Goal: Information Seeking & Learning: Compare options

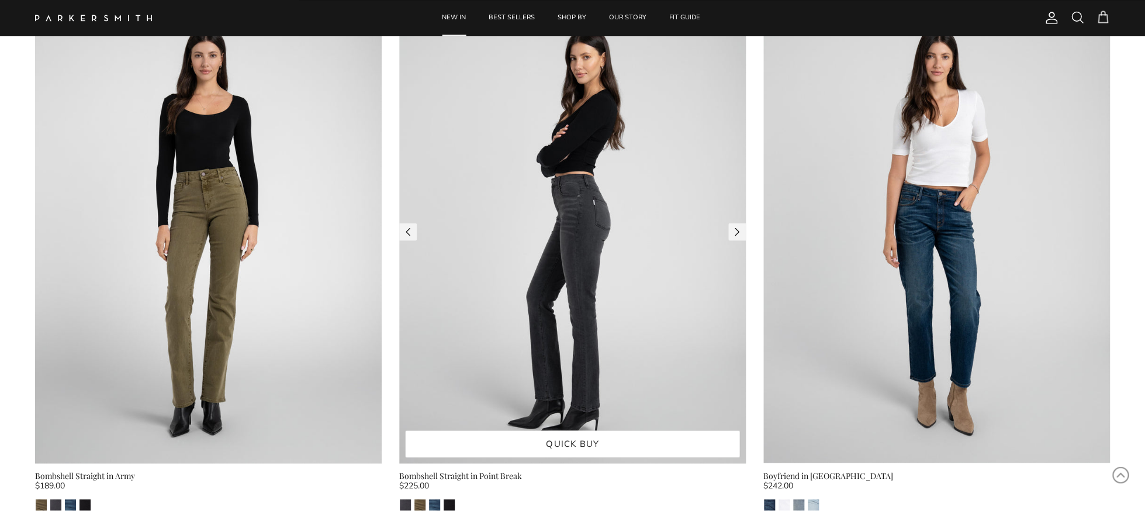
scroll to position [3388, 0]
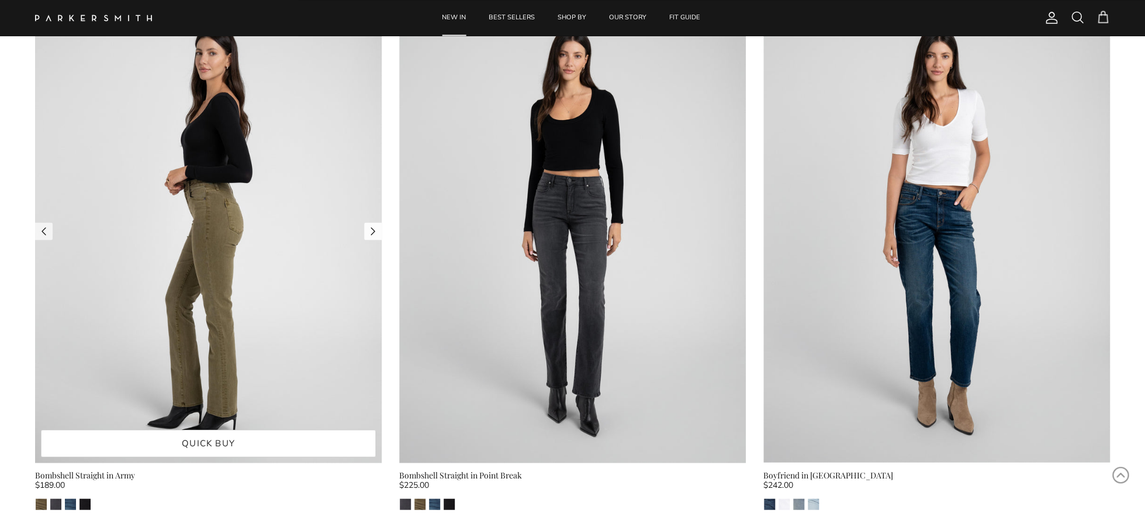
click at [374, 229] on link "Next" at bounding box center [373, 231] width 18 height 18
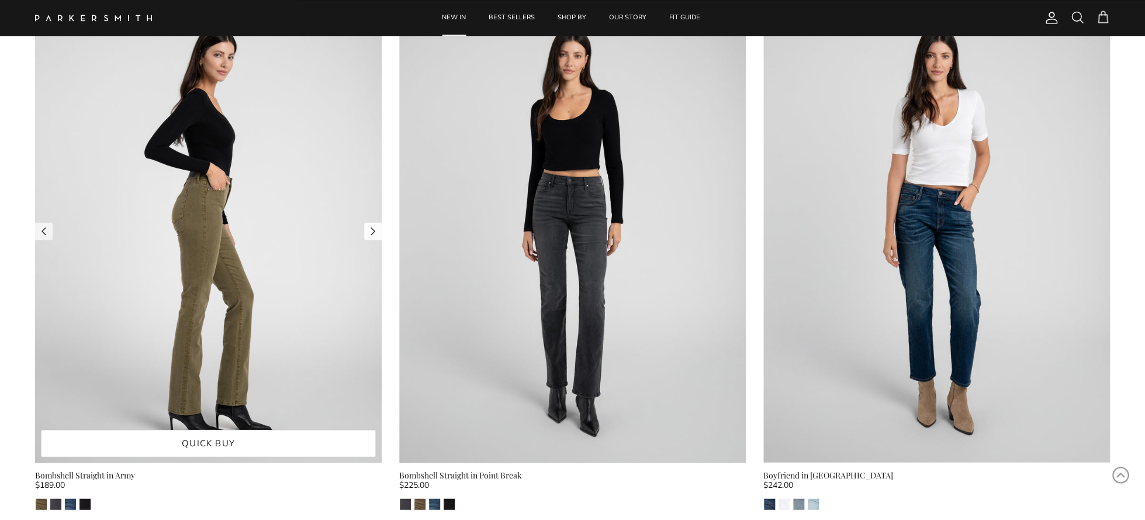
click at [374, 229] on link "Next" at bounding box center [373, 231] width 18 height 18
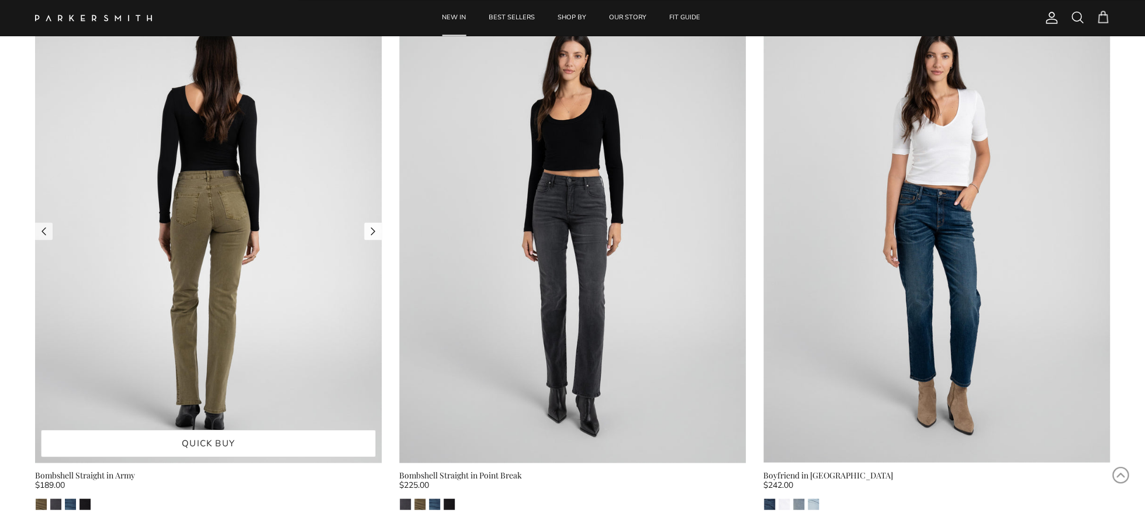
click at [374, 229] on link "Next" at bounding box center [373, 231] width 18 height 18
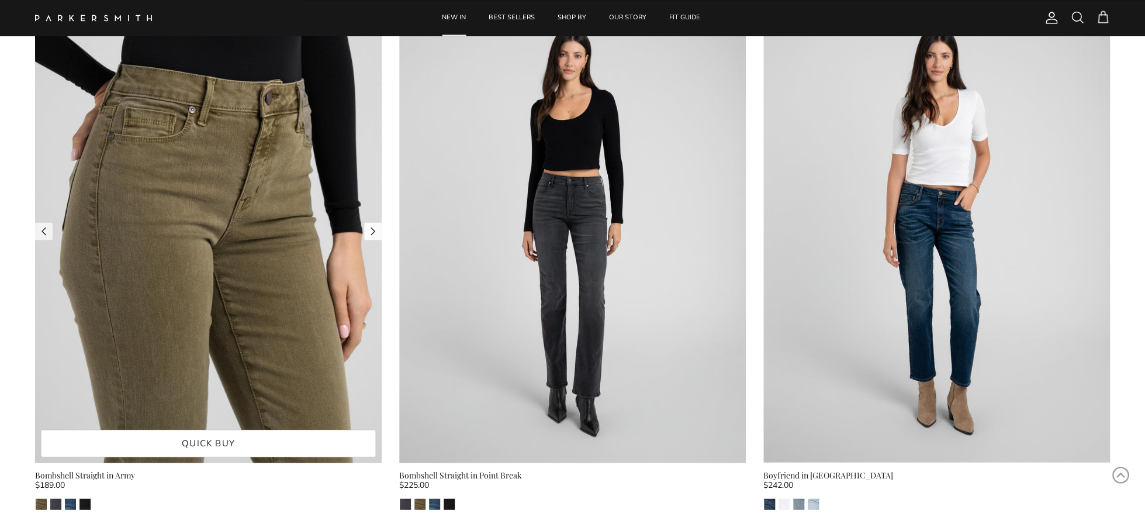
click at [374, 229] on link "Next" at bounding box center [373, 231] width 18 height 18
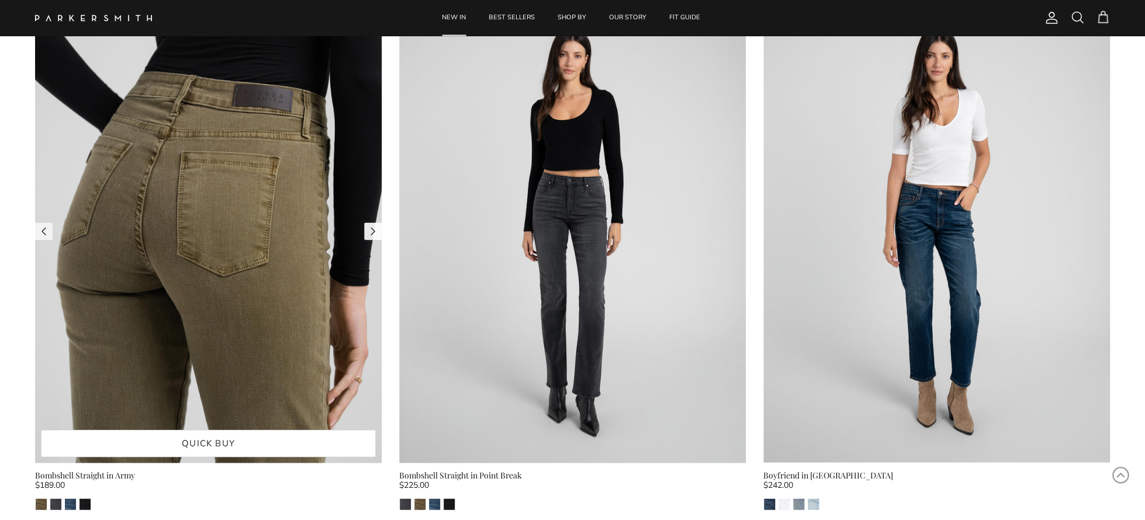
click at [374, 229] on link "Next" at bounding box center [373, 231] width 18 height 18
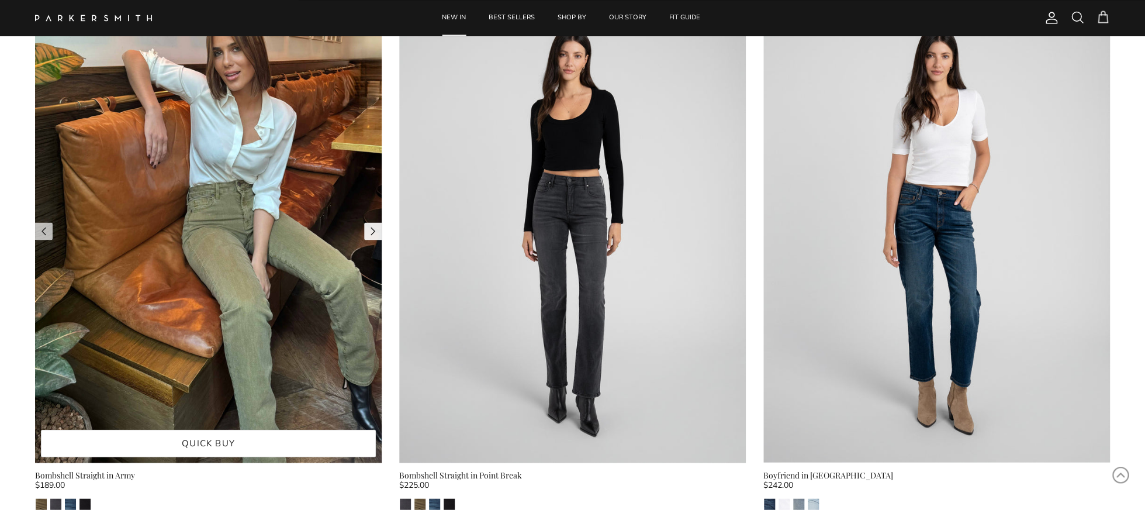
click at [374, 229] on link "Next" at bounding box center [373, 231] width 18 height 18
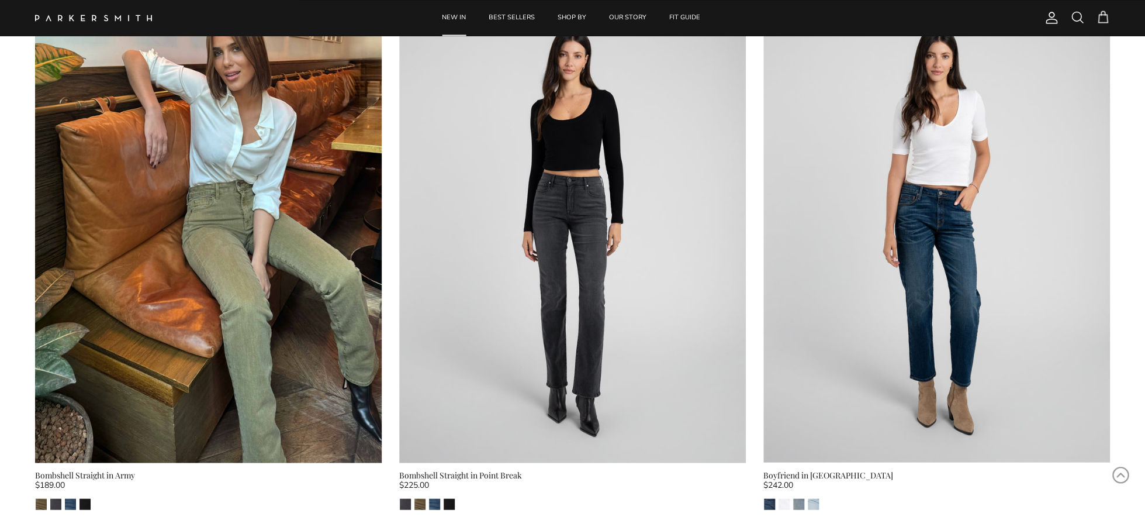
click at [105, 472] on div "Bombshell Straight in Army" at bounding box center [208, 474] width 347 height 13
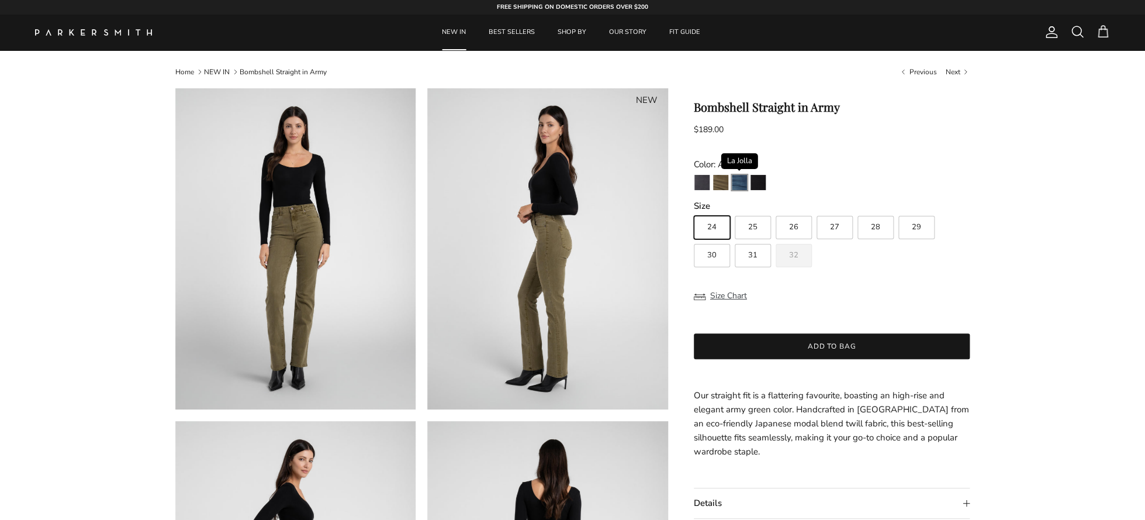
click at [740, 185] on img "La Jolla" at bounding box center [739, 182] width 15 height 15
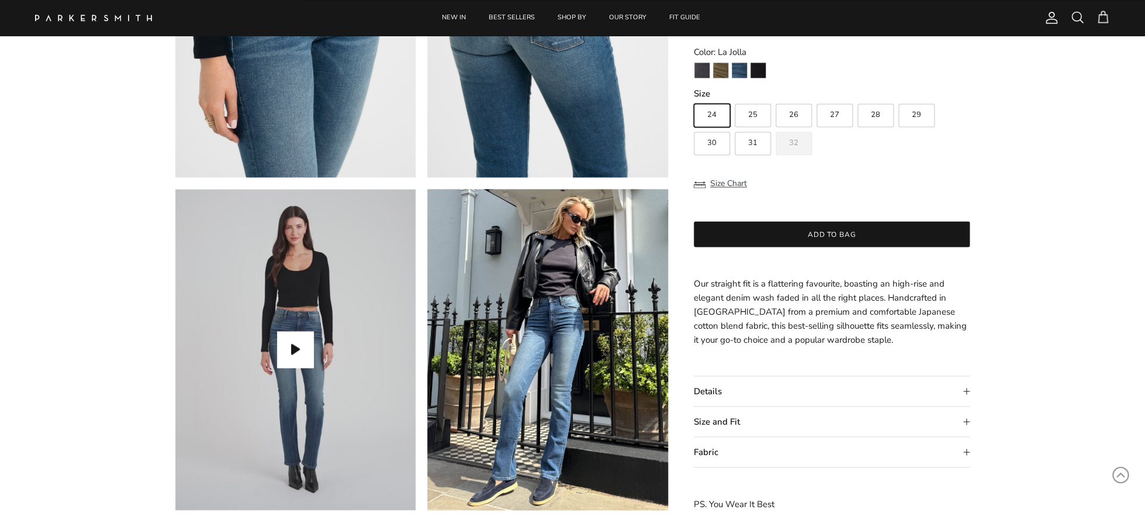
scroll to position [914, 0]
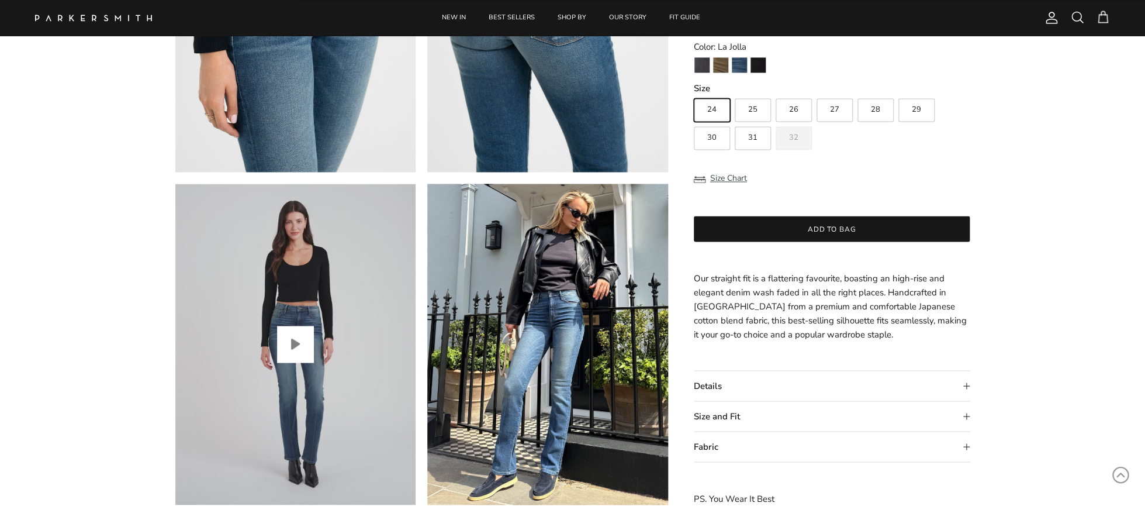
click at [296, 340] on button "Play video" at bounding box center [295, 344] width 36 height 36
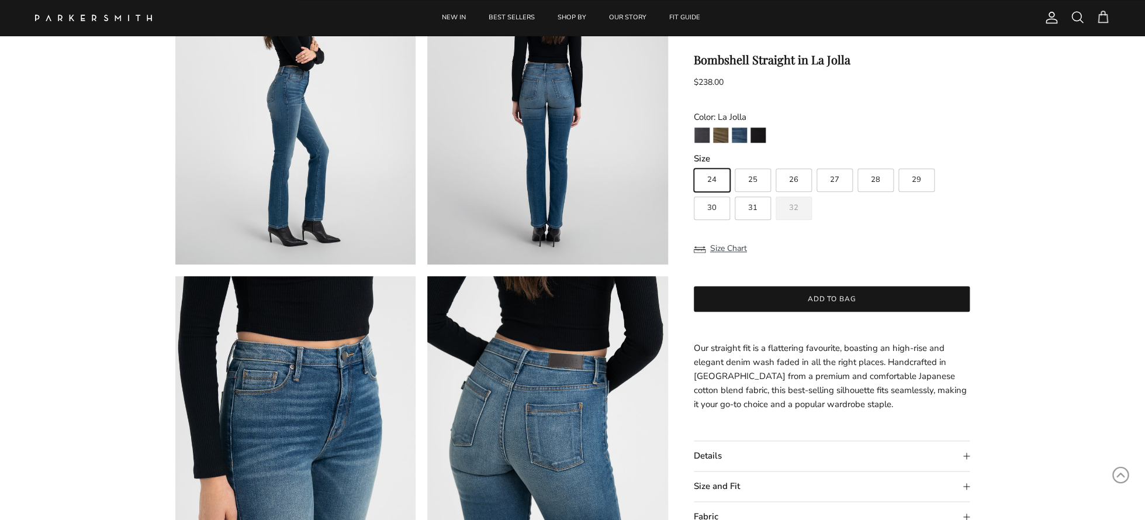
scroll to position [488, 0]
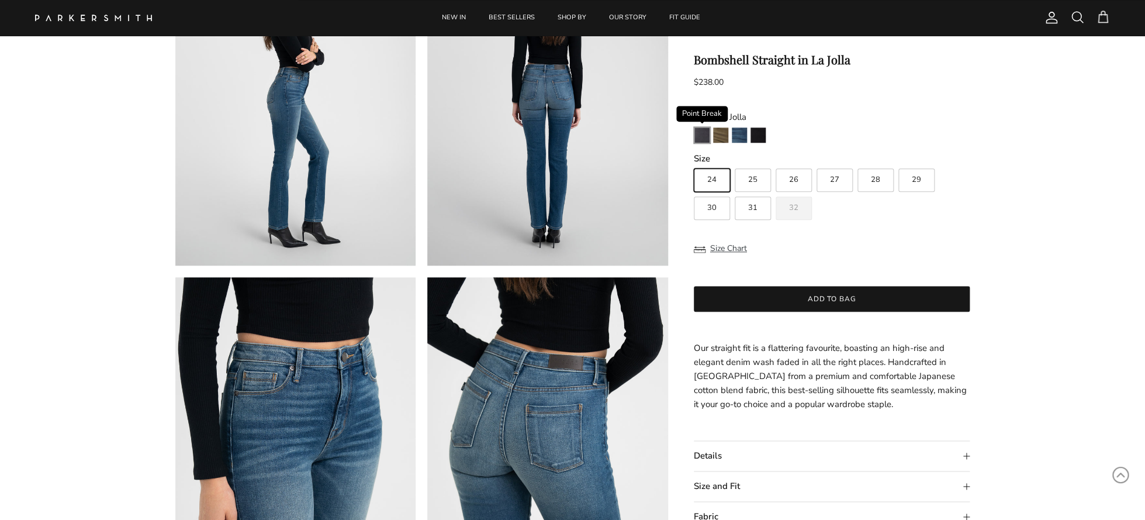
click at [699, 137] on img "Point Break" at bounding box center [702, 135] width 15 height 15
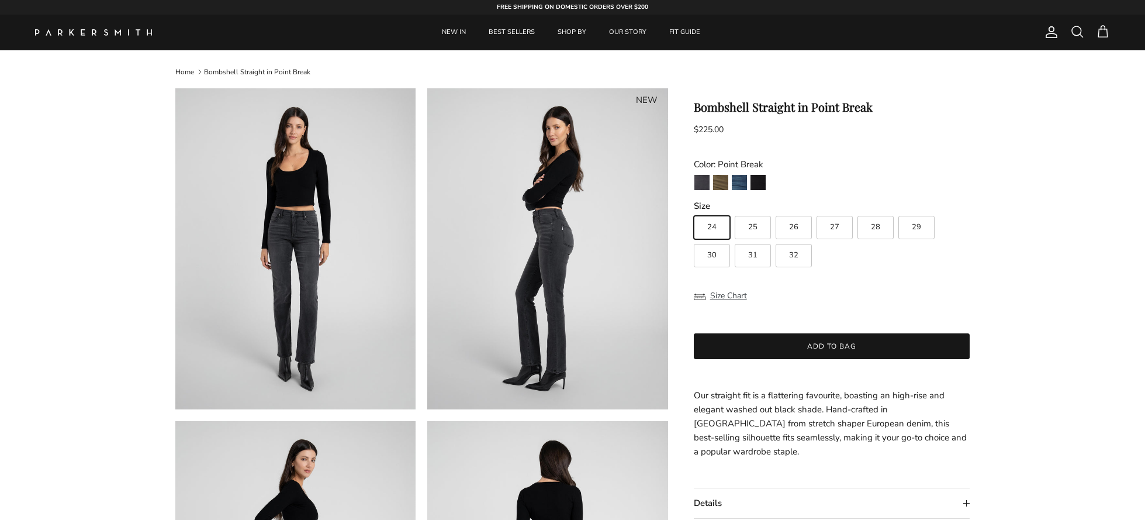
scroll to position [17, 0]
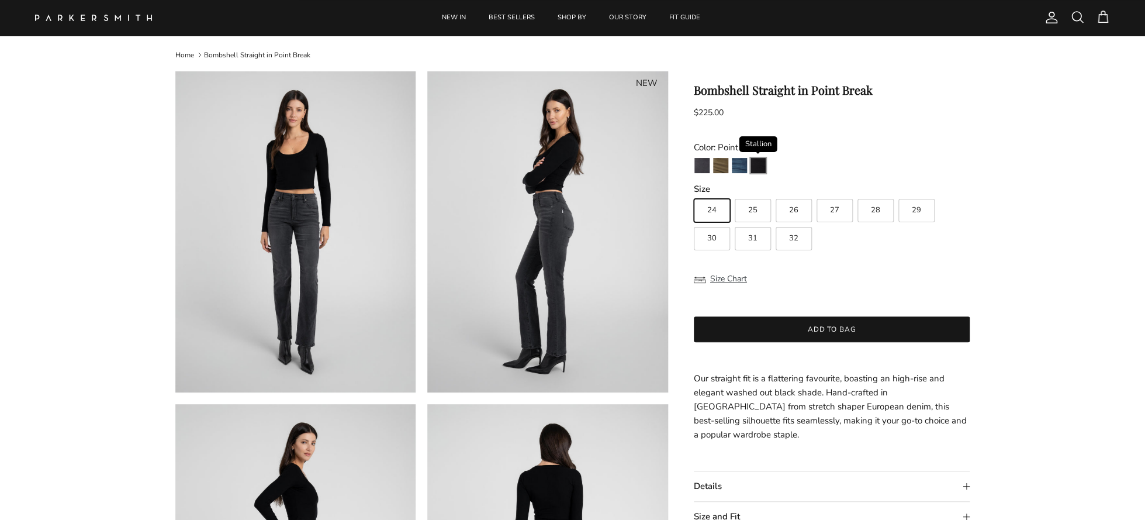
click at [760, 168] on img "Stallion" at bounding box center [758, 165] width 15 height 15
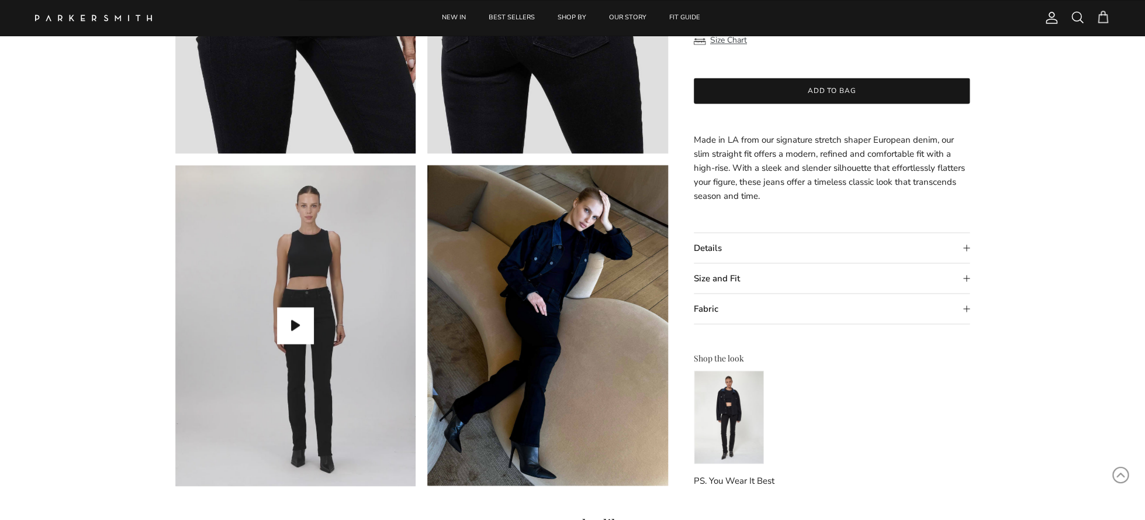
scroll to position [927, 0]
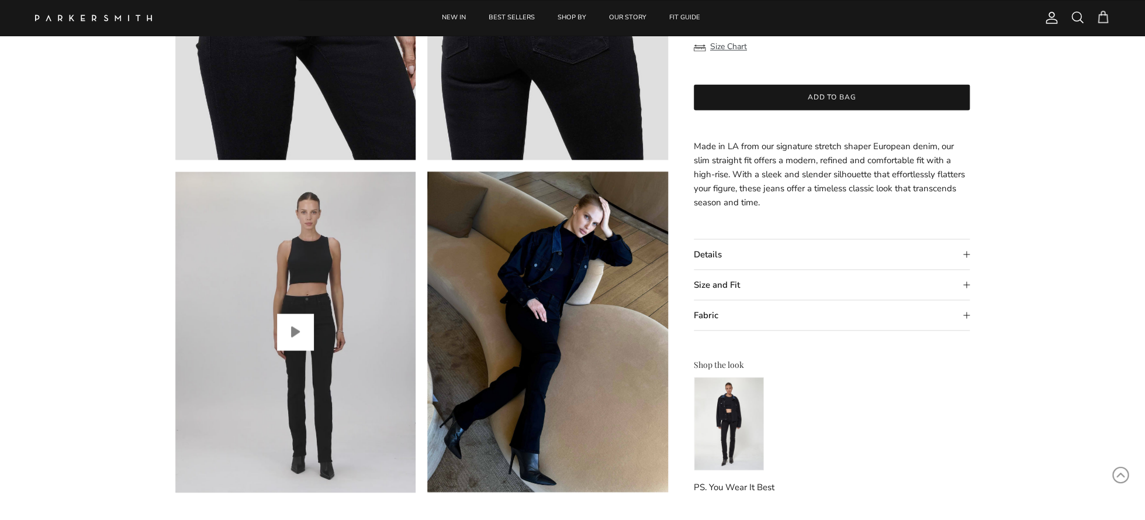
click at [300, 332] on button "Play video" at bounding box center [295, 331] width 36 height 36
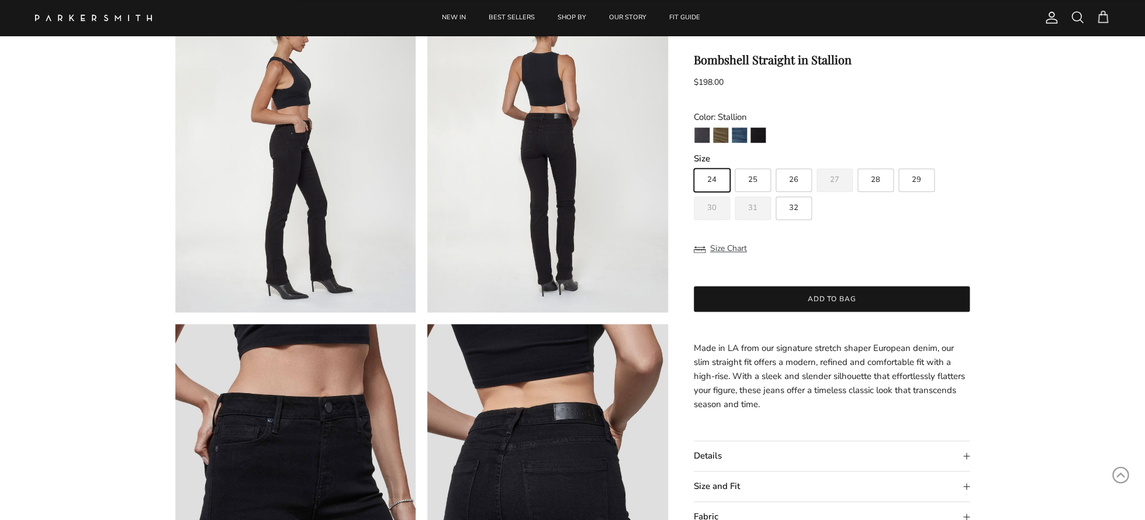
scroll to position [443, 0]
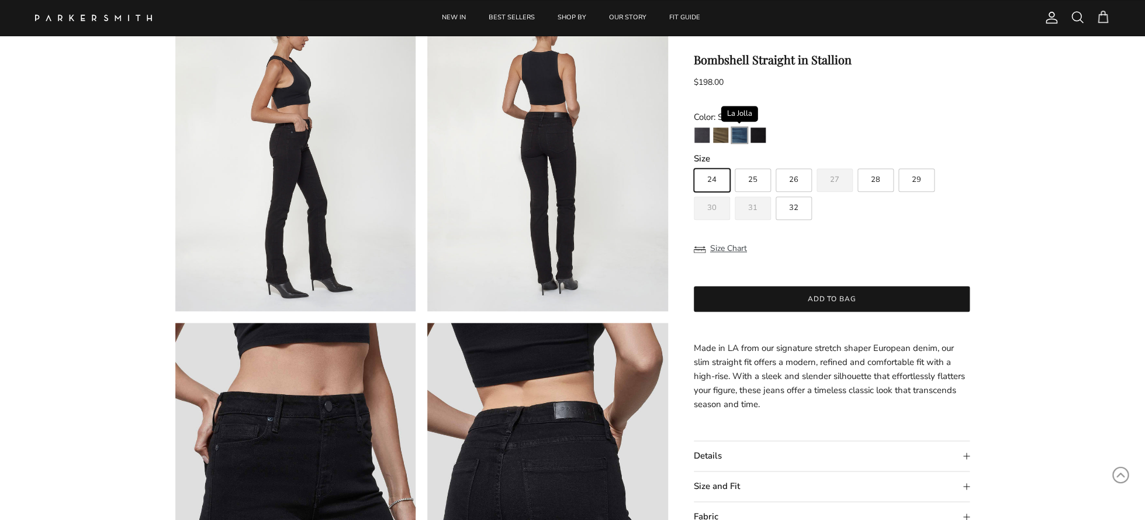
click at [744, 140] on img "La Jolla" at bounding box center [739, 135] width 15 height 15
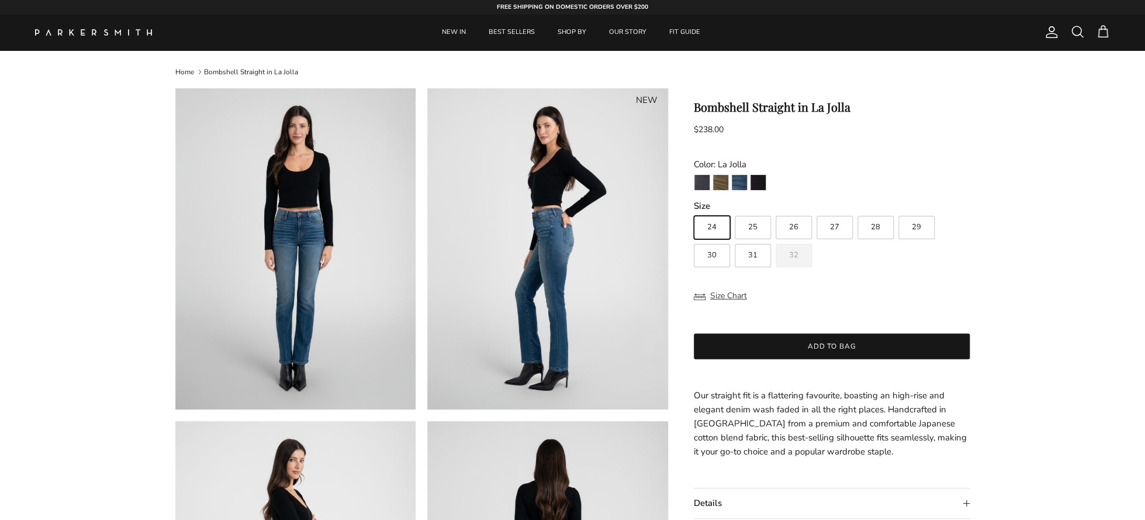
click at [838, 231] on span "27" at bounding box center [834, 227] width 9 height 8
click at [694, 211] on input "27" at bounding box center [693, 210] width 1 height 1
radio input "true"
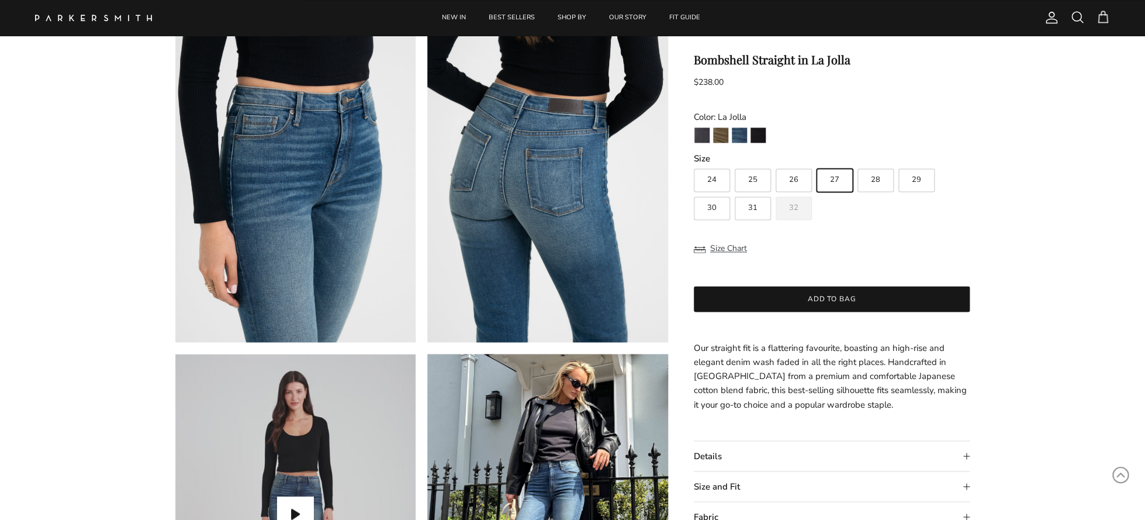
scroll to position [736, 0]
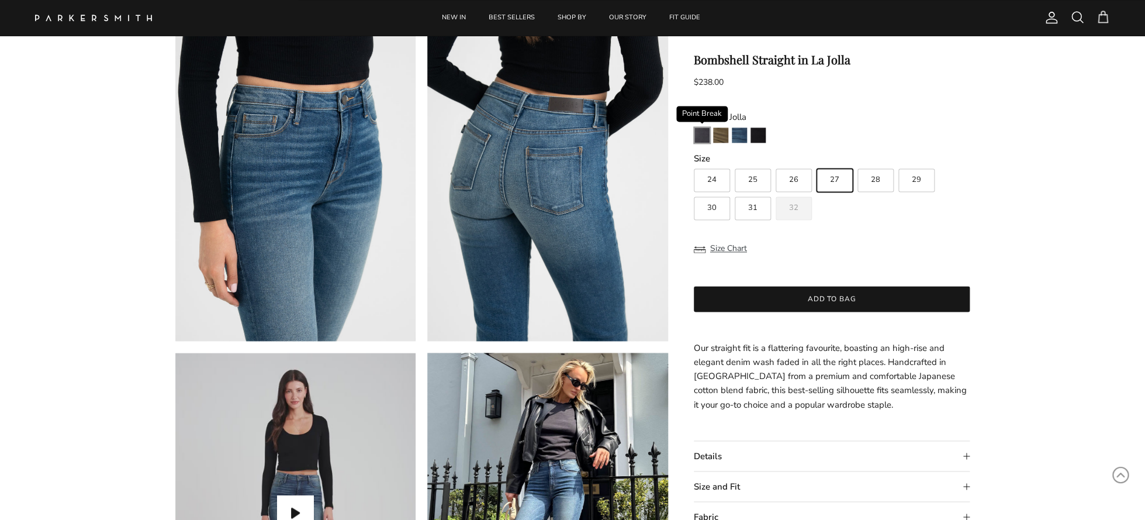
click at [703, 137] on img "Point Break" at bounding box center [702, 135] width 15 height 15
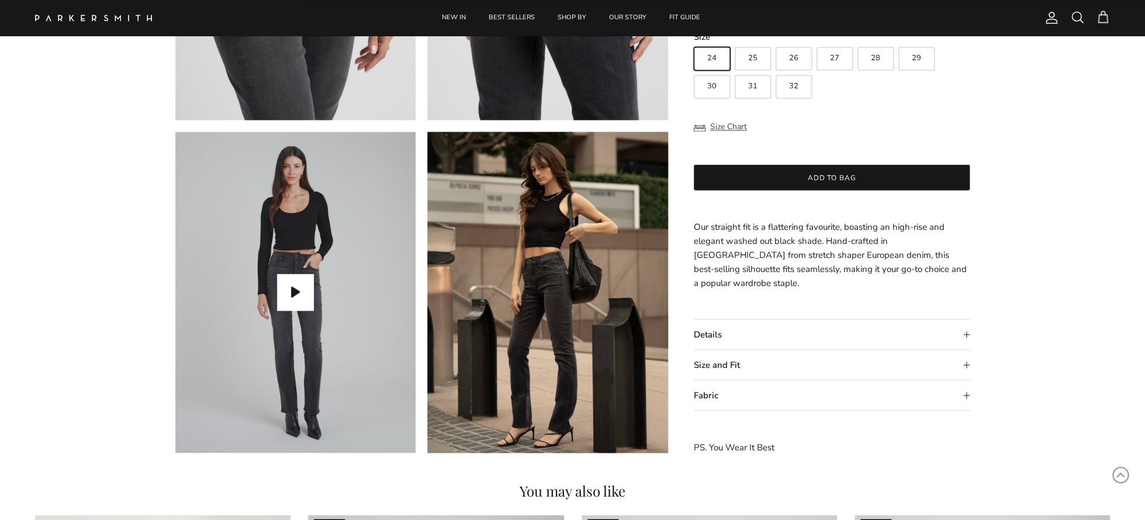
scroll to position [975, 0]
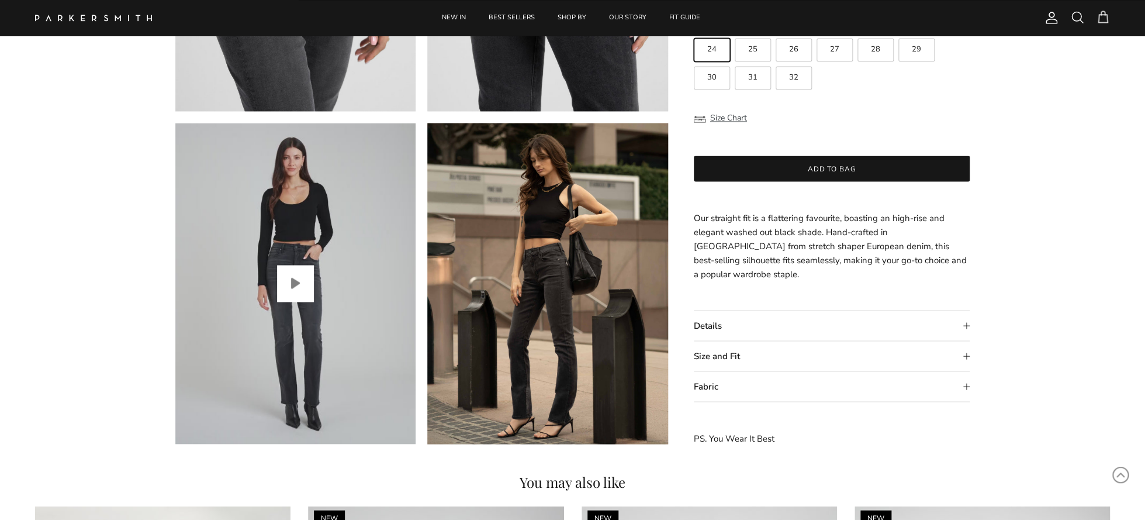
click at [298, 282] on button "Play video" at bounding box center [295, 283] width 36 height 36
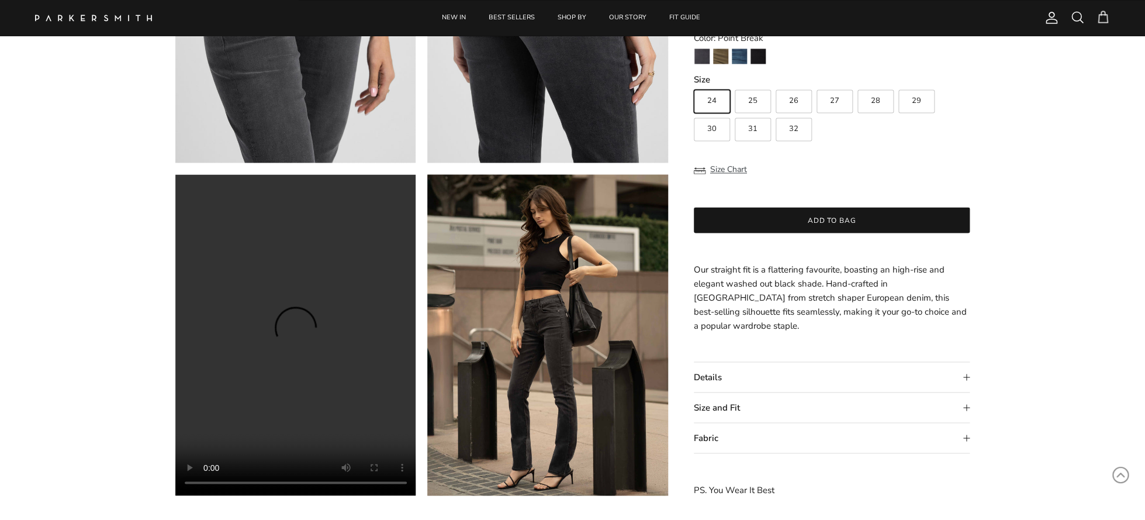
scroll to position [924, 0]
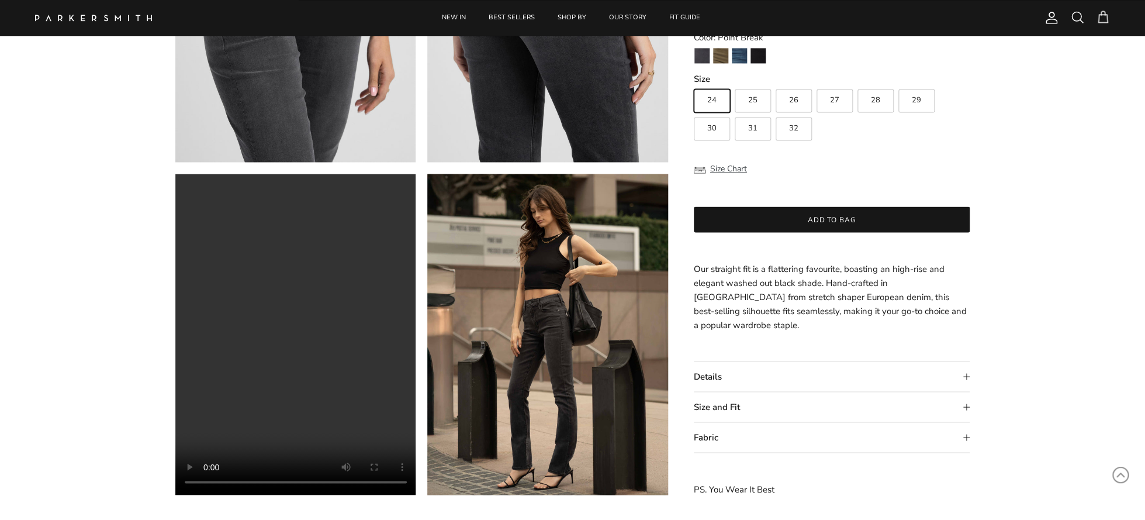
click at [969, 374] on summary "Details" at bounding box center [832, 376] width 277 height 30
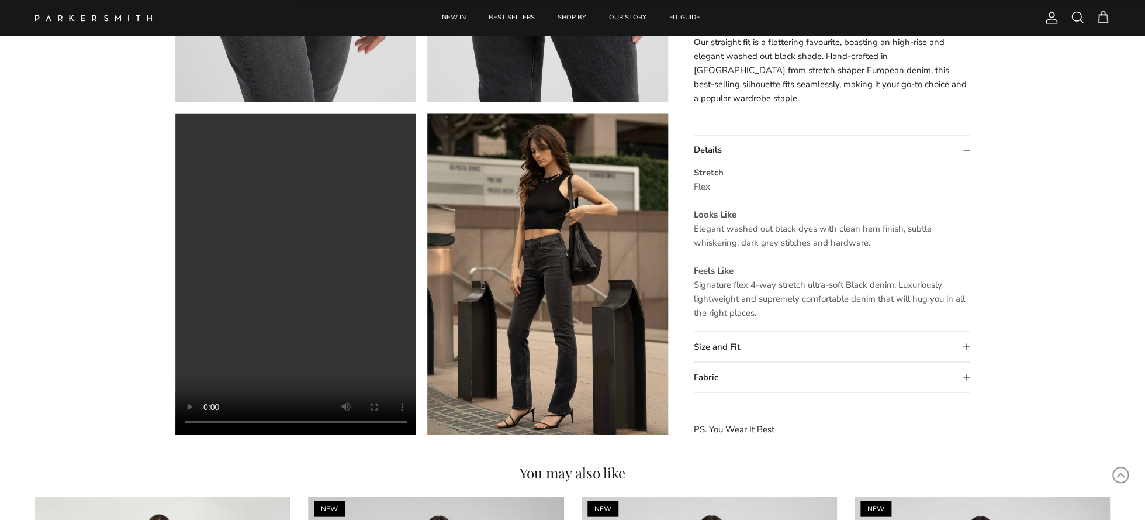
scroll to position [989, 0]
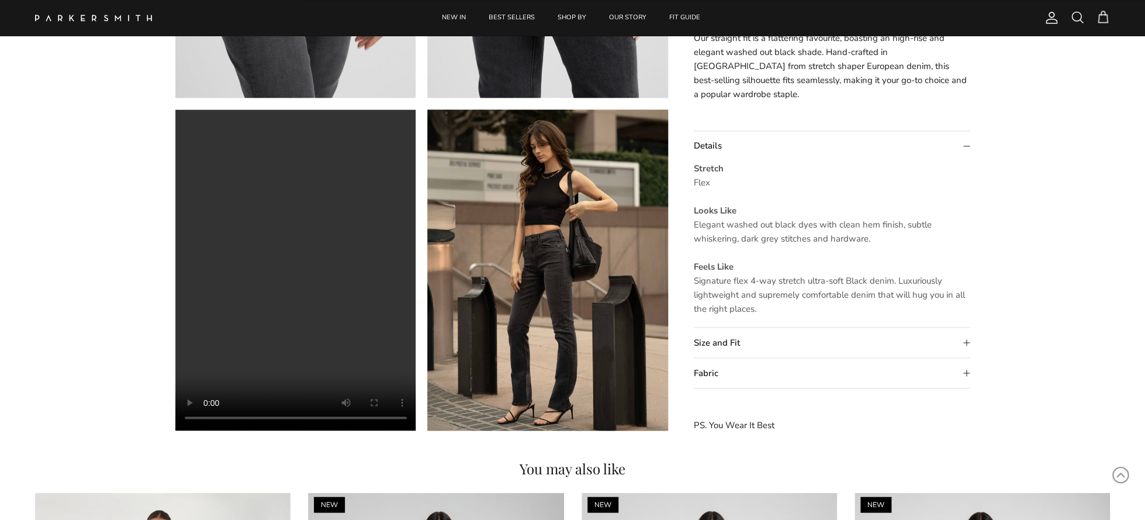
click at [969, 343] on summary "Size and Fit" at bounding box center [832, 342] width 277 height 30
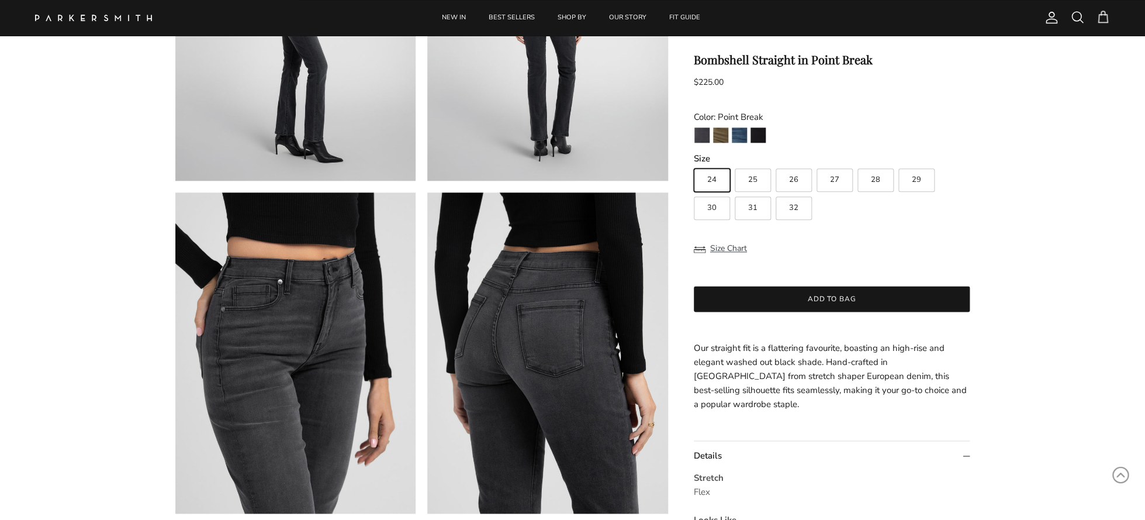
scroll to position [572, 0]
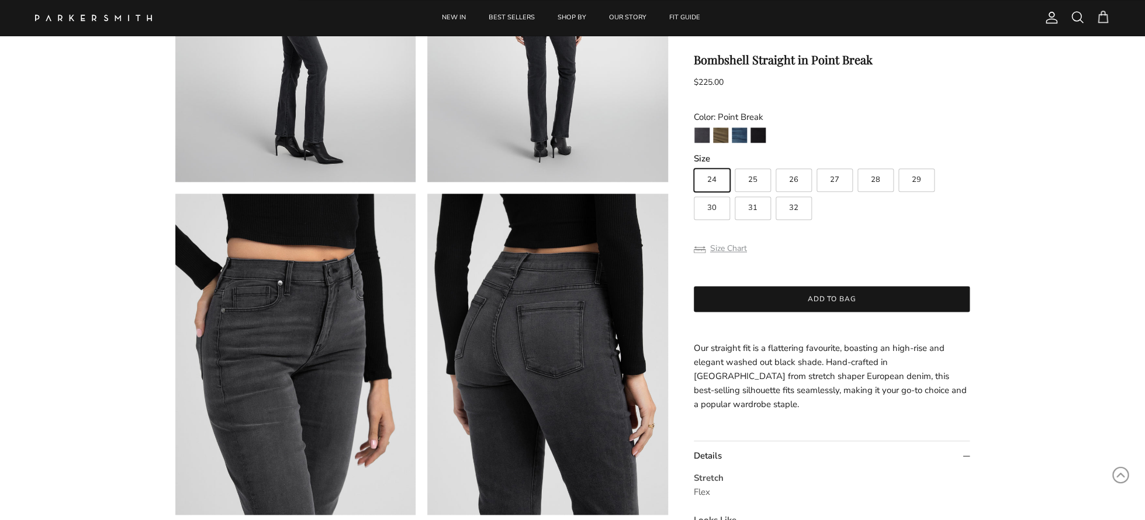
click at [730, 251] on button "Size Chart" at bounding box center [720, 249] width 53 height 22
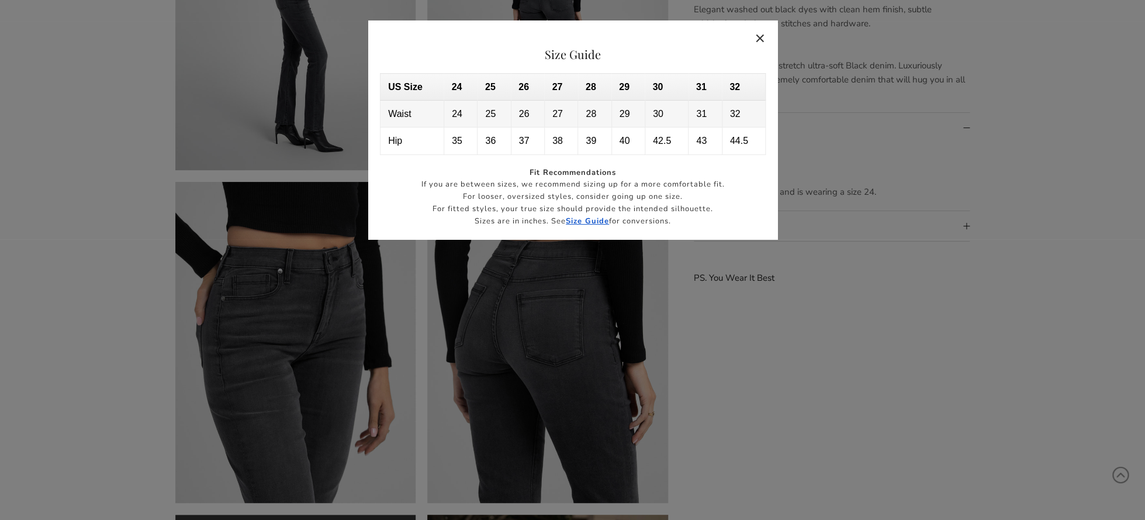
click at [760, 40] on button "Close" at bounding box center [760, 38] width 27 height 27
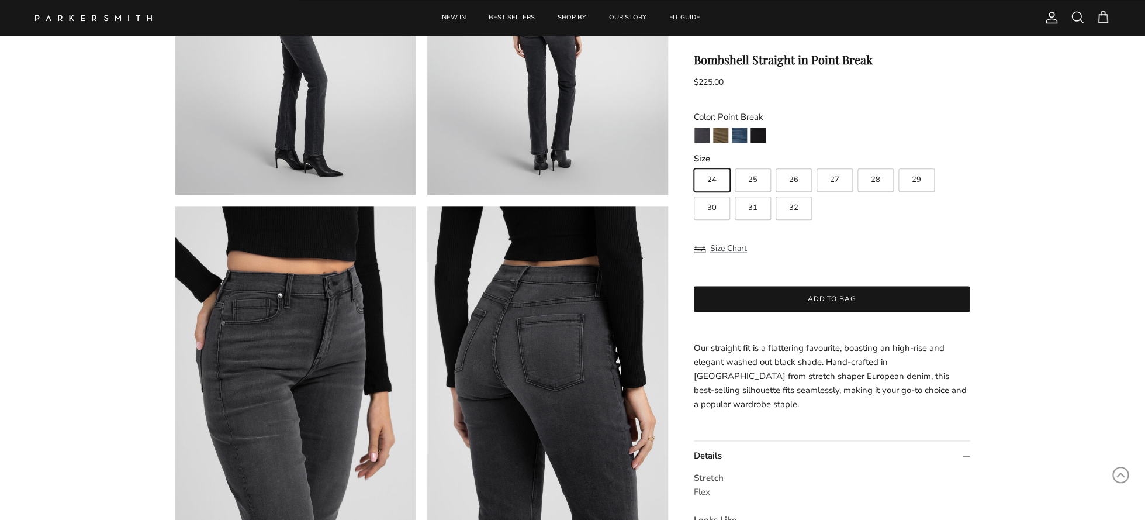
scroll to position [589, 0]
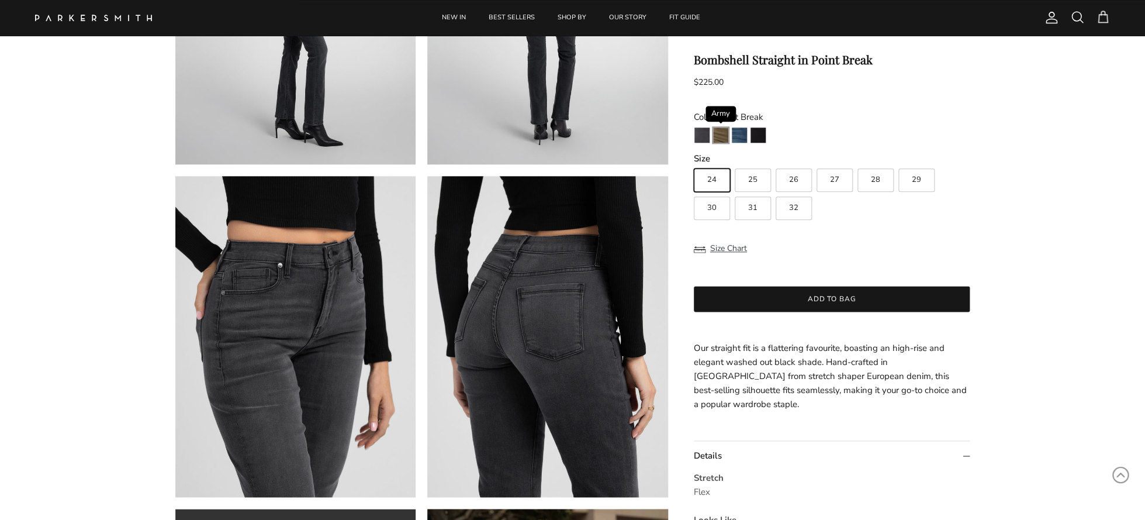
click at [721, 136] on img "Army" at bounding box center [720, 135] width 15 height 15
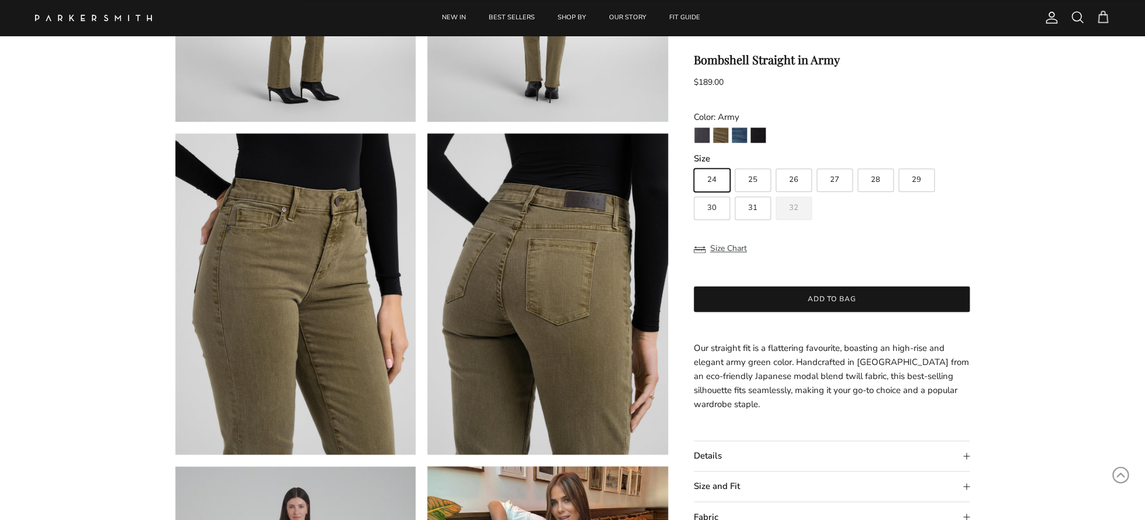
scroll to position [630, 0]
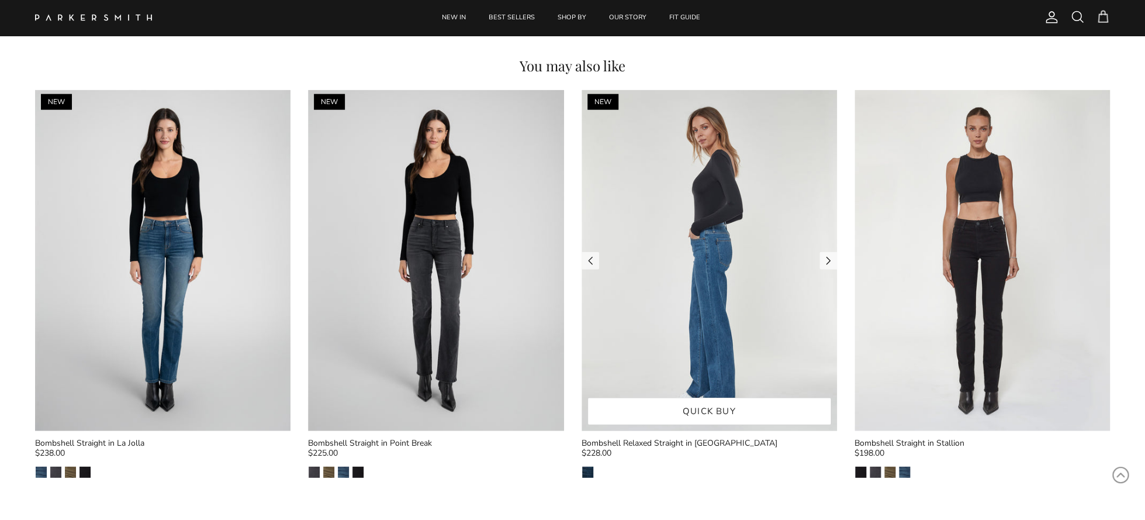
click at [679, 269] on img at bounding box center [710, 260] width 256 height 341
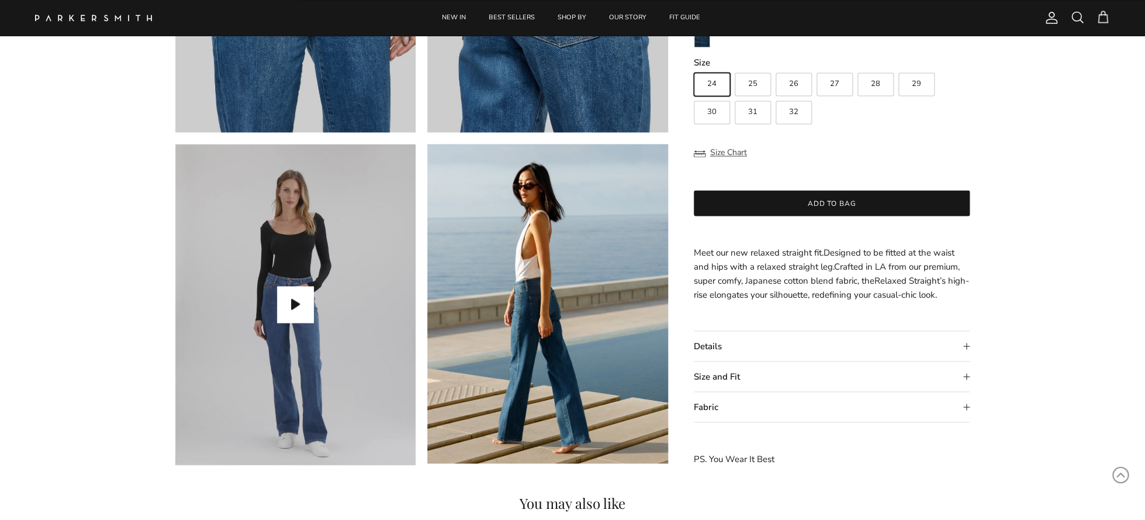
scroll to position [957, 0]
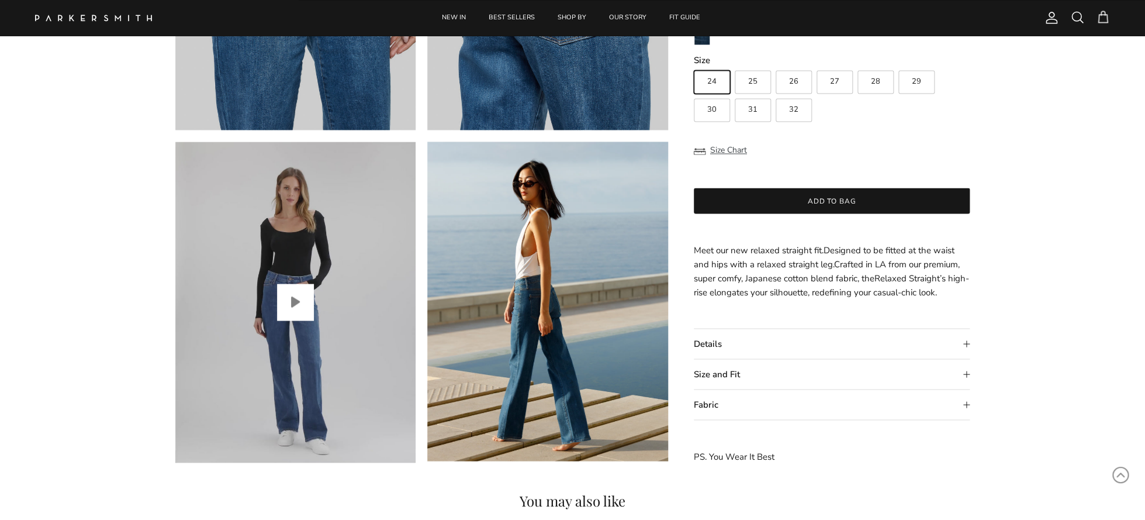
click at [295, 304] on button "Play video" at bounding box center [295, 302] width 36 height 36
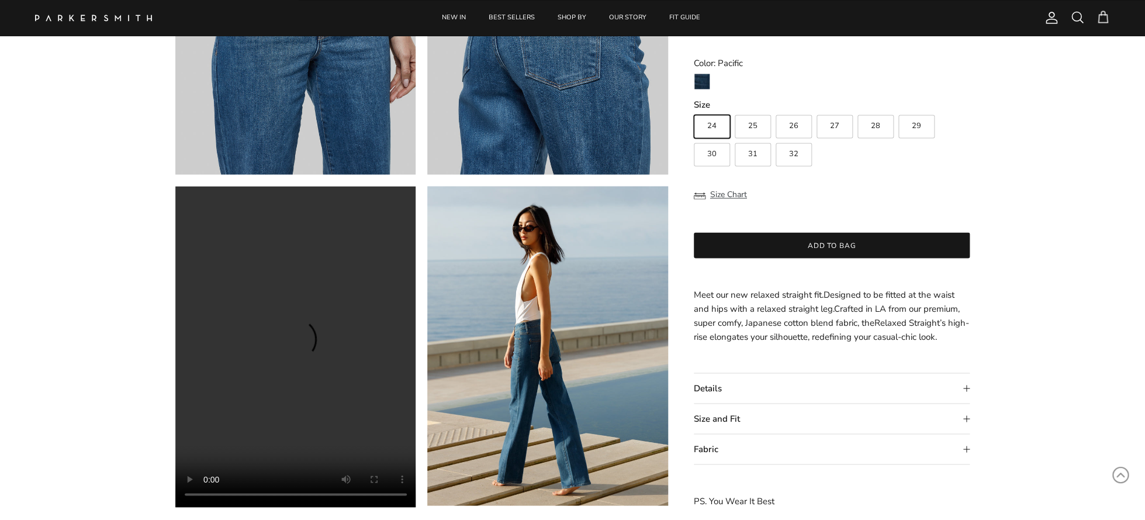
scroll to position [983, 0]
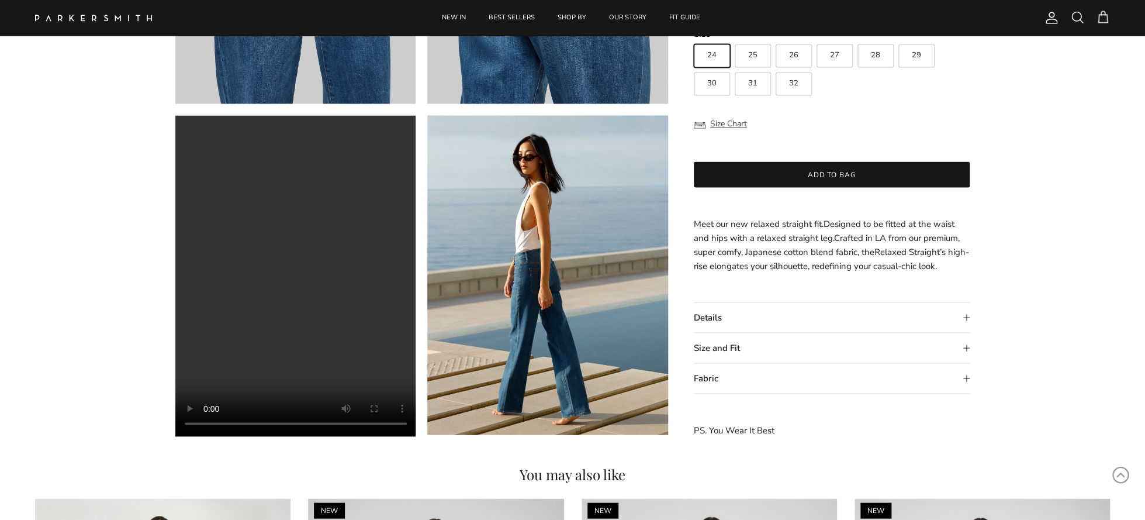
click at [967, 348] on summary "Size and Fit" at bounding box center [832, 348] width 277 height 30
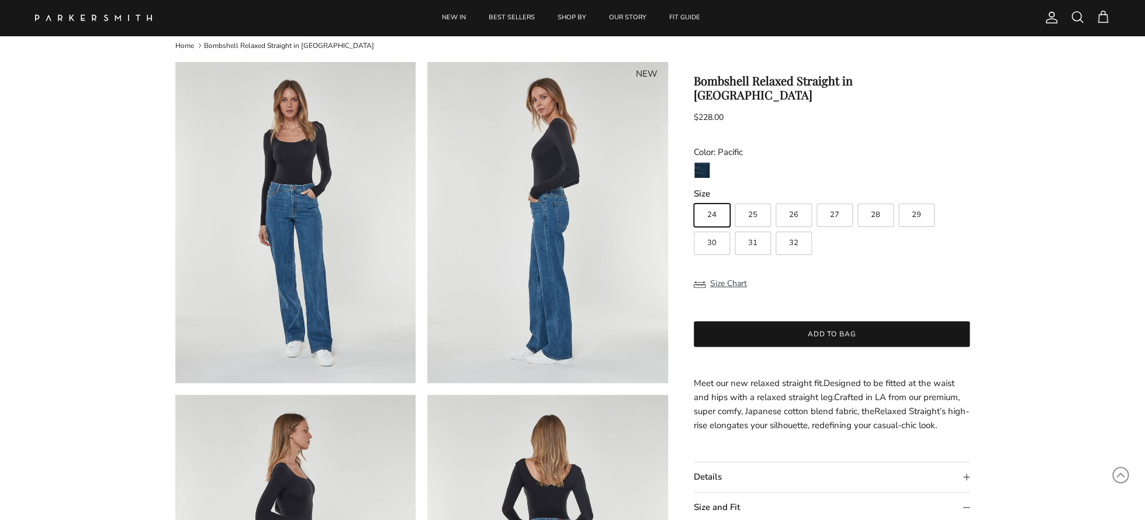
scroll to position [0, 0]
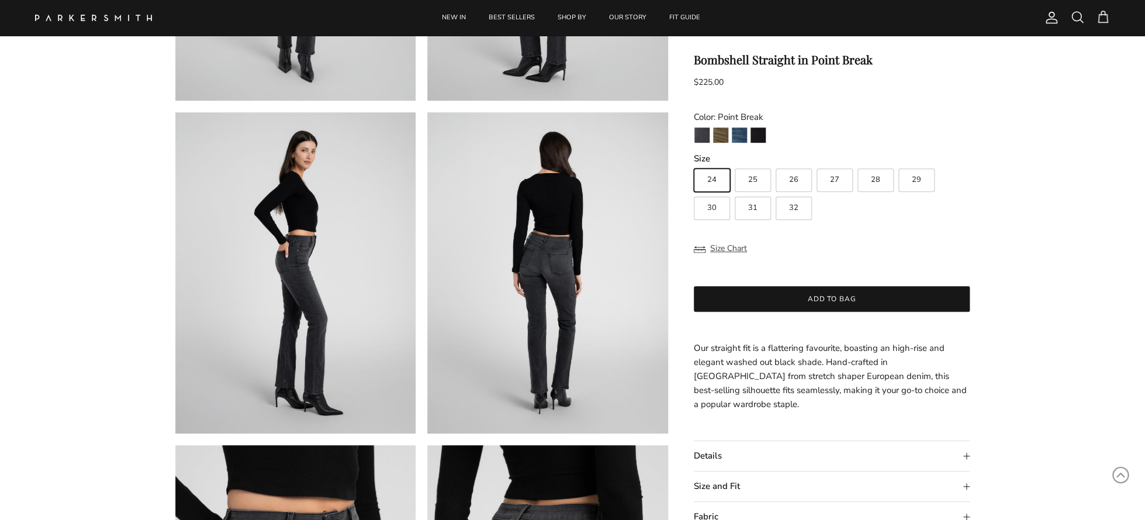
scroll to position [285, 0]
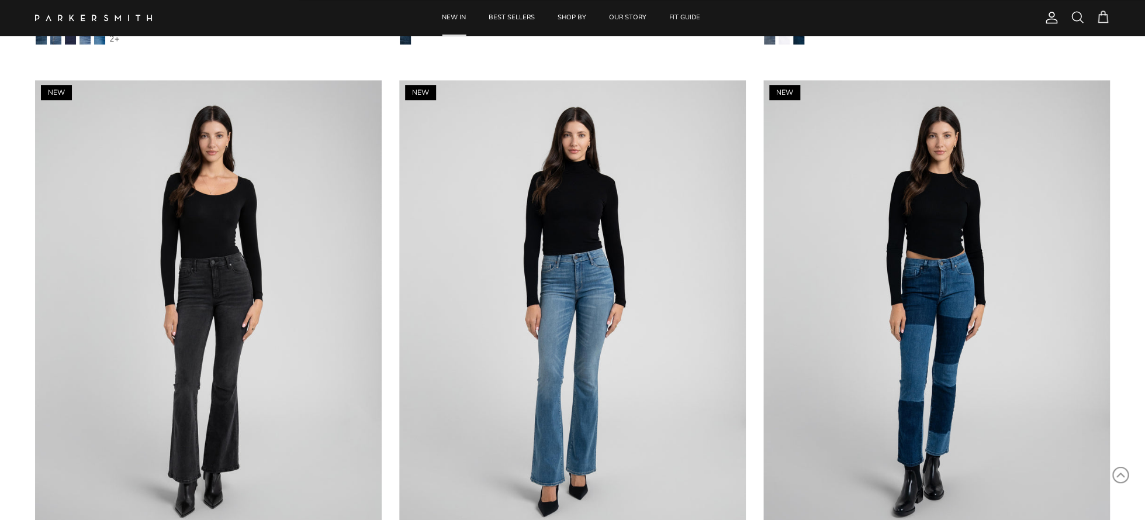
scroll to position [2823, 0]
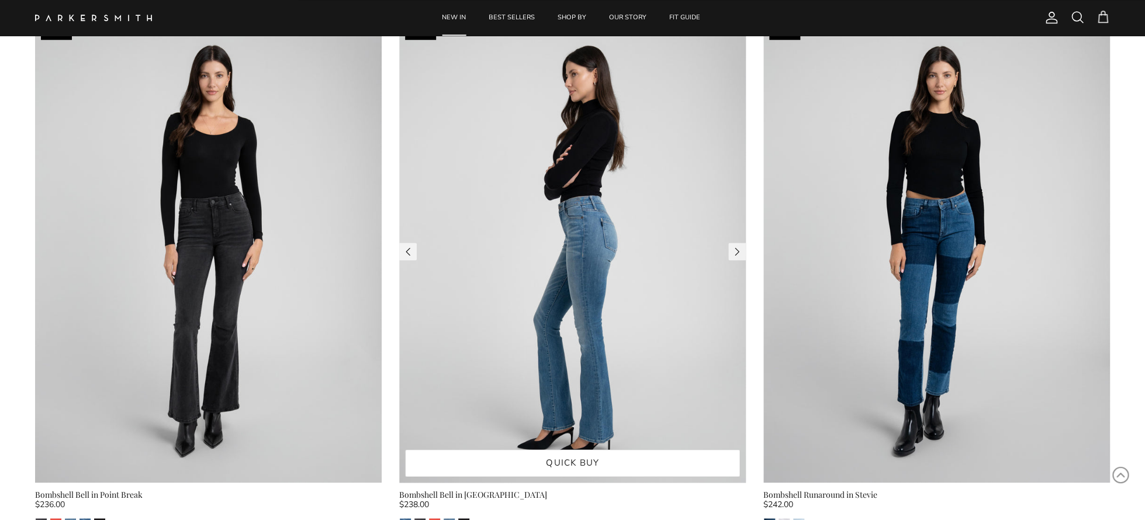
click at [700, 347] on img at bounding box center [572, 251] width 347 height 462
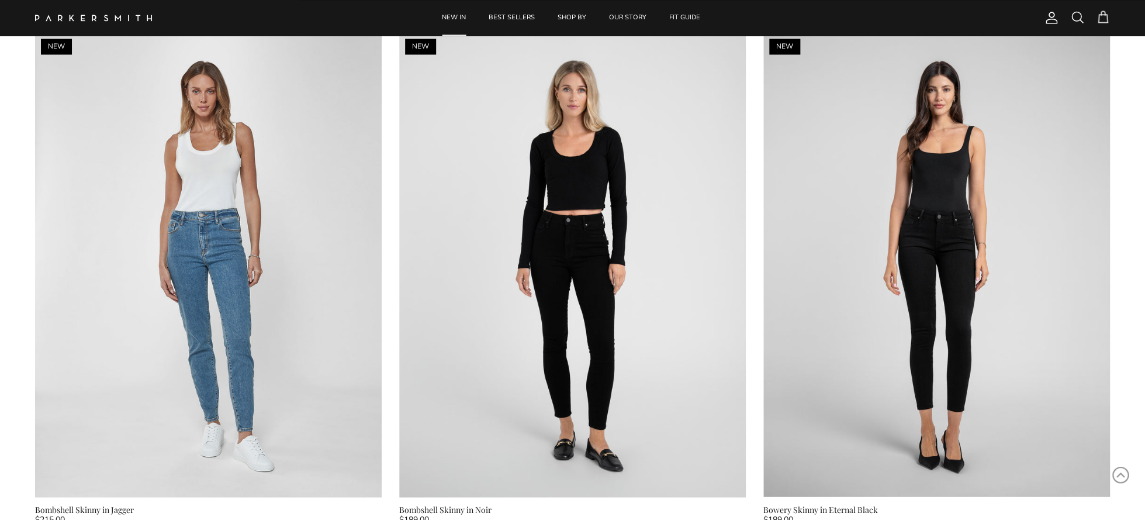
scroll to position [5536, 0]
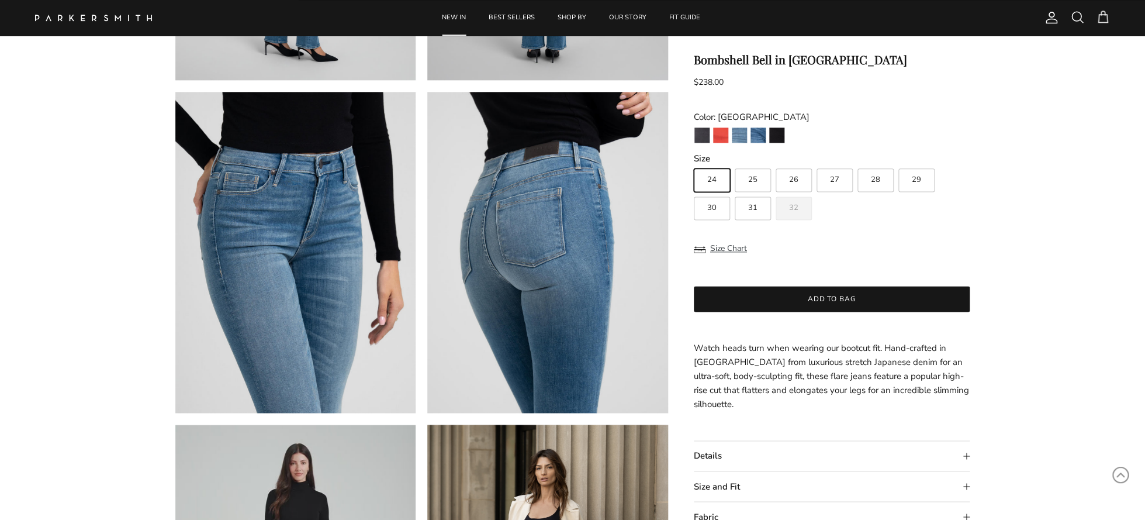
scroll to position [678, 0]
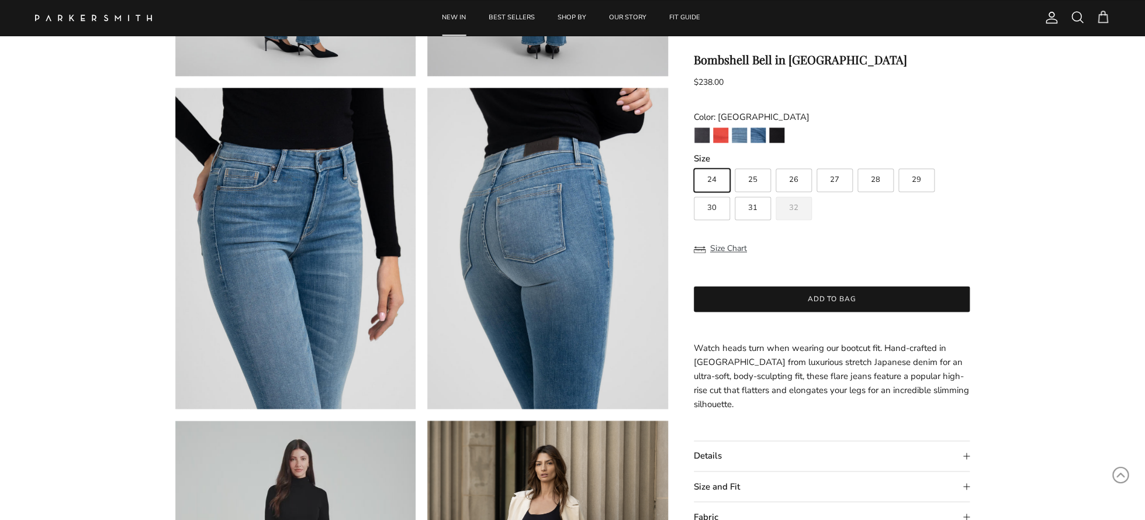
click at [968, 486] on summary "Size and Fit" at bounding box center [832, 487] width 277 height 30
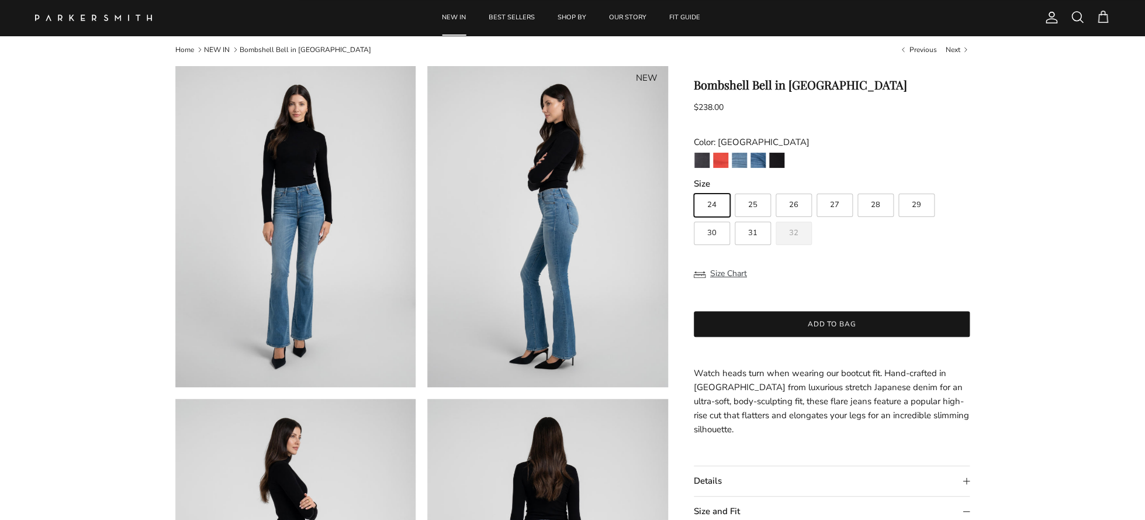
scroll to position [39, 0]
